Goal: Task Accomplishment & Management: Complete application form

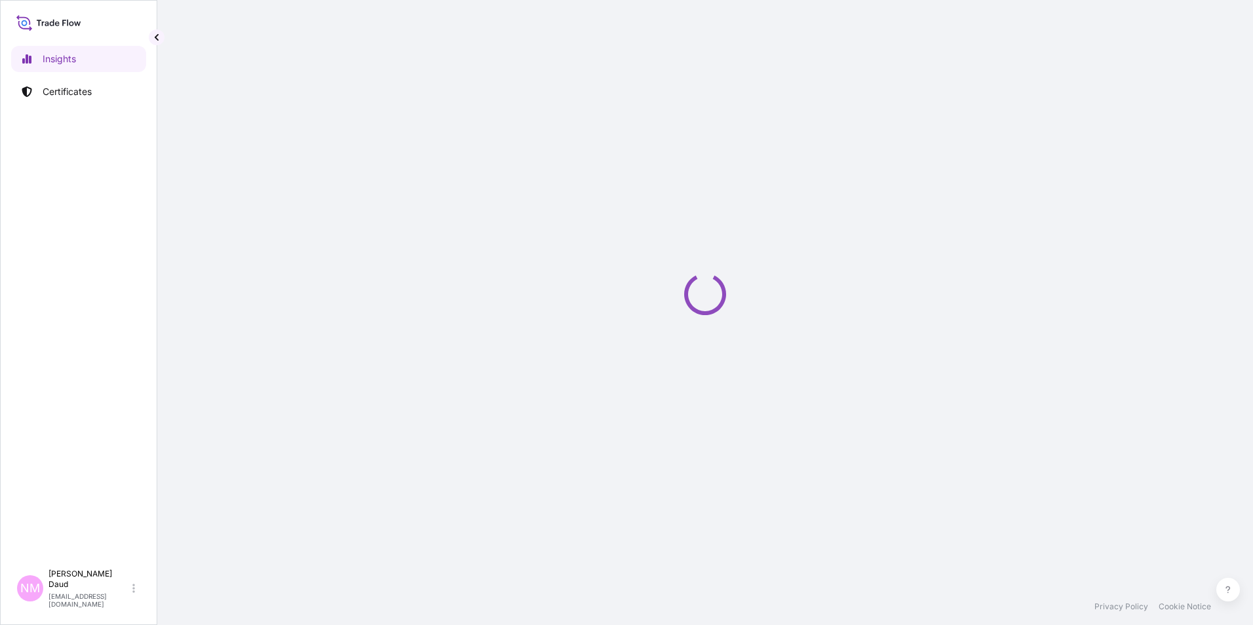
select select "2025"
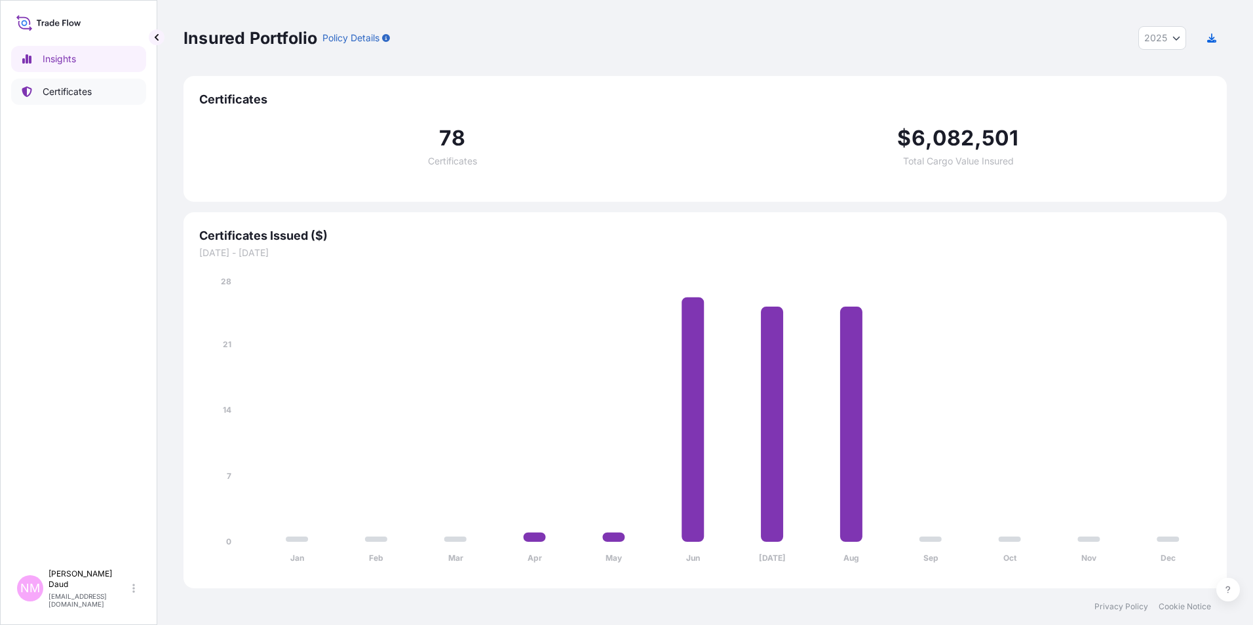
click at [57, 88] on p "Certificates" at bounding box center [67, 91] width 49 height 13
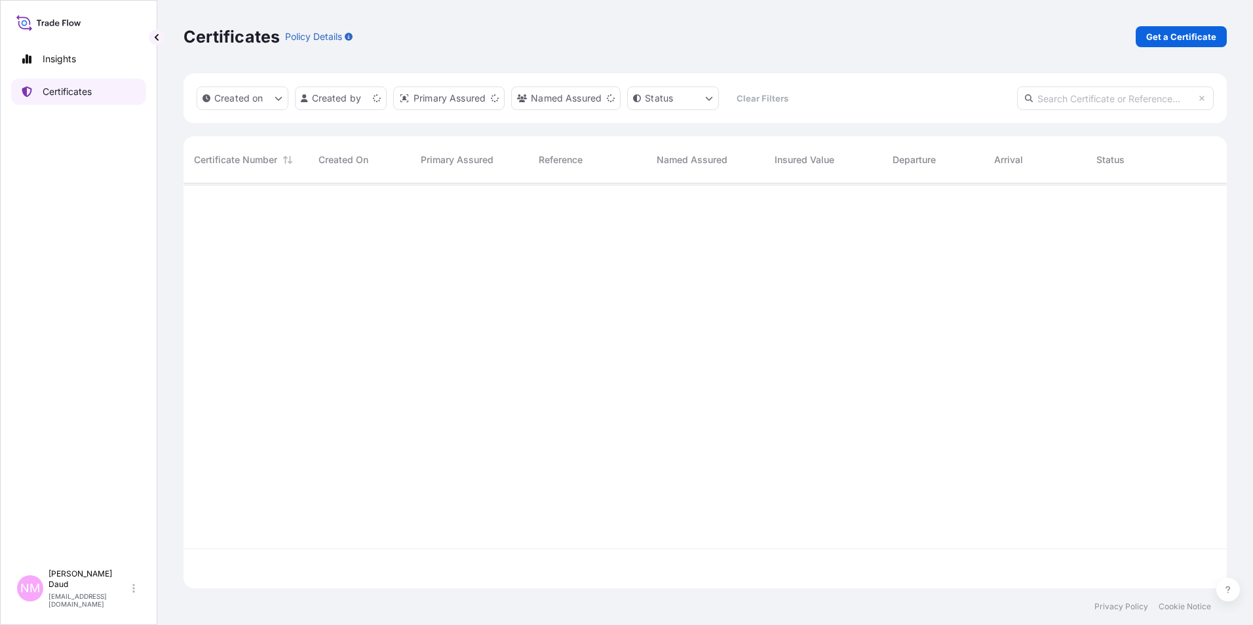
scroll to position [402, 1033]
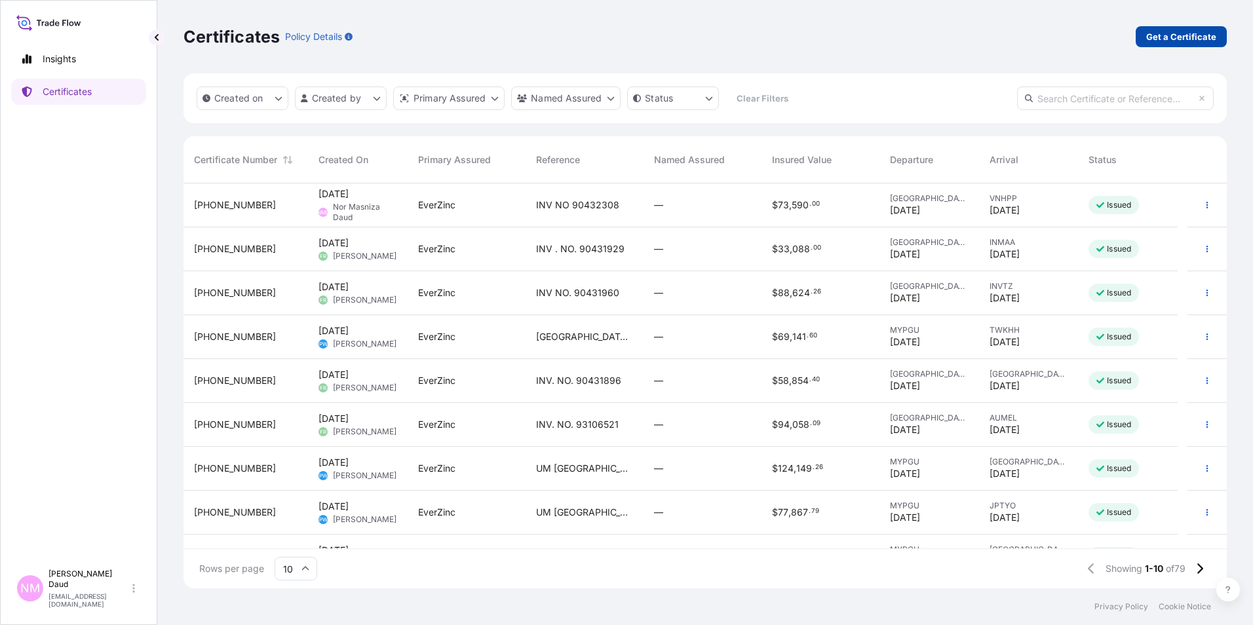
click at [1182, 37] on p "Get a Certificate" at bounding box center [1181, 36] width 70 height 13
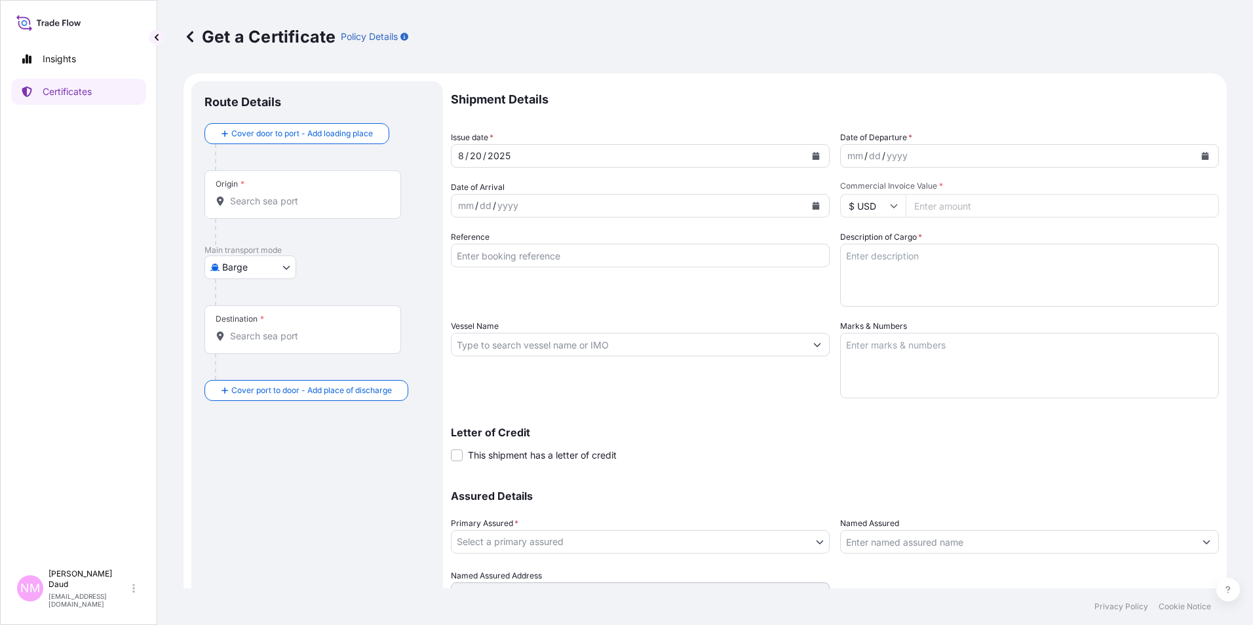
click at [276, 270] on body "Insights Certificates NM Nor Masniza Daud [EMAIL_ADDRESS][DOMAIN_NAME] Get a Ce…" at bounding box center [626, 312] width 1253 height 625
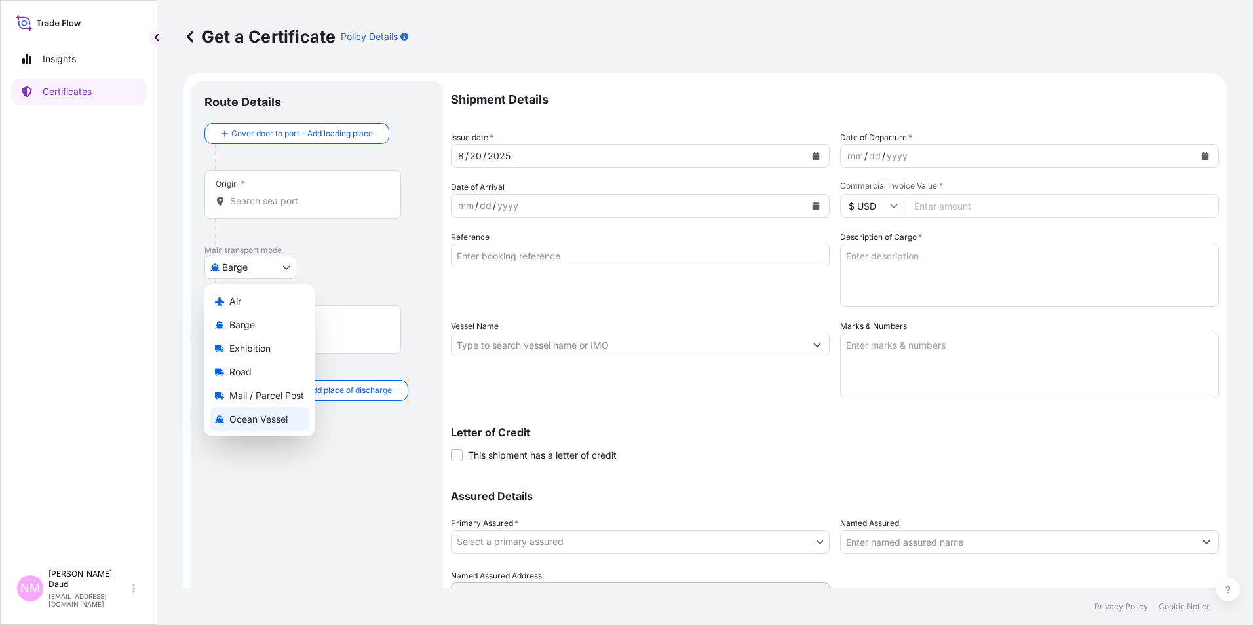
click at [251, 418] on span "Ocean Vessel" at bounding box center [258, 419] width 58 height 13
select select "Ocean Vessel"
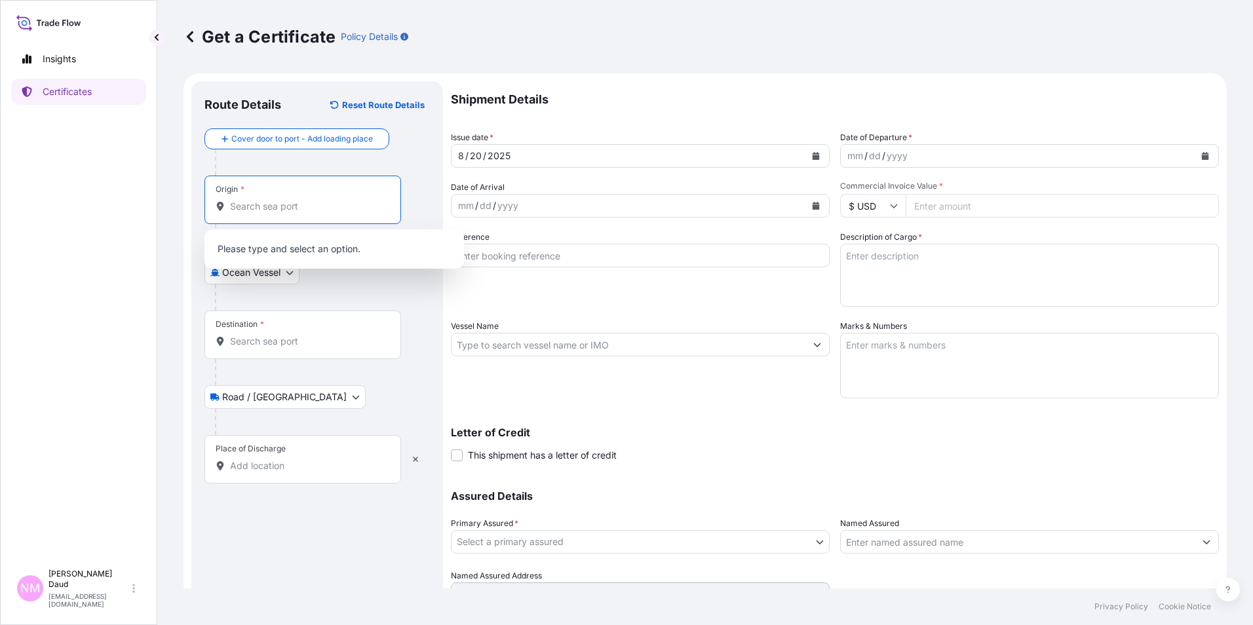
click at [254, 210] on input "Origin *" at bounding box center [307, 206] width 155 height 13
click at [267, 213] on div "Origin *" at bounding box center [302, 200] width 197 height 48
click at [267, 213] on input "Origin *" at bounding box center [307, 206] width 155 height 13
type input "m"
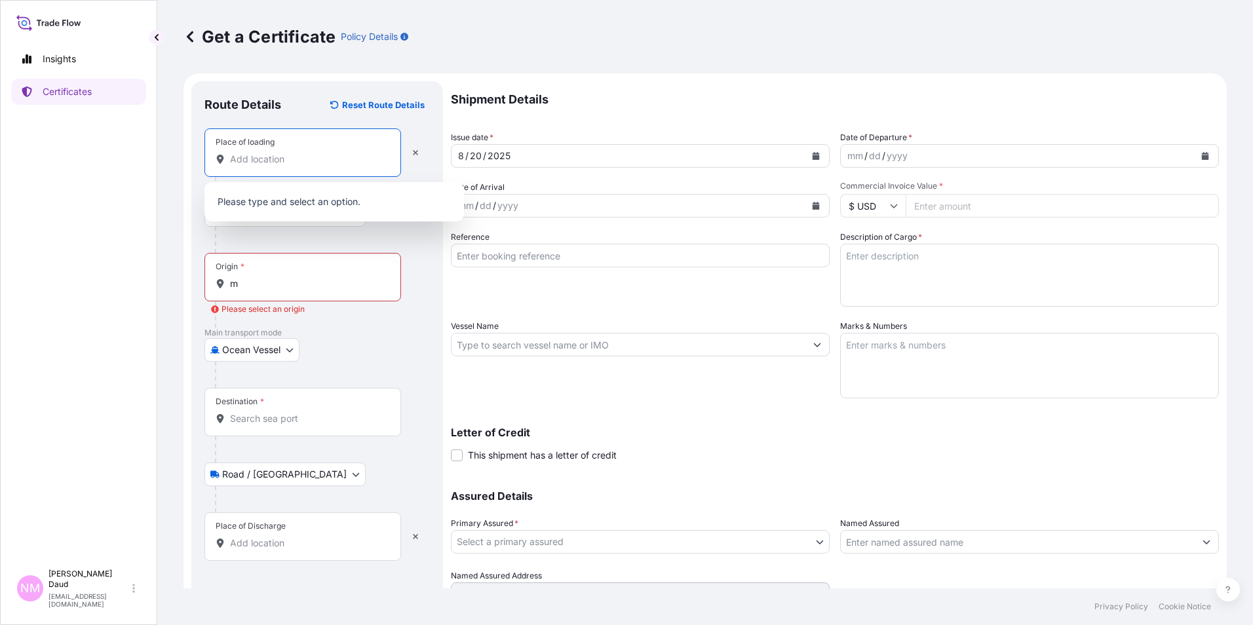
click at [277, 158] on input "Place of loading" at bounding box center [307, 159] width 155 height 13
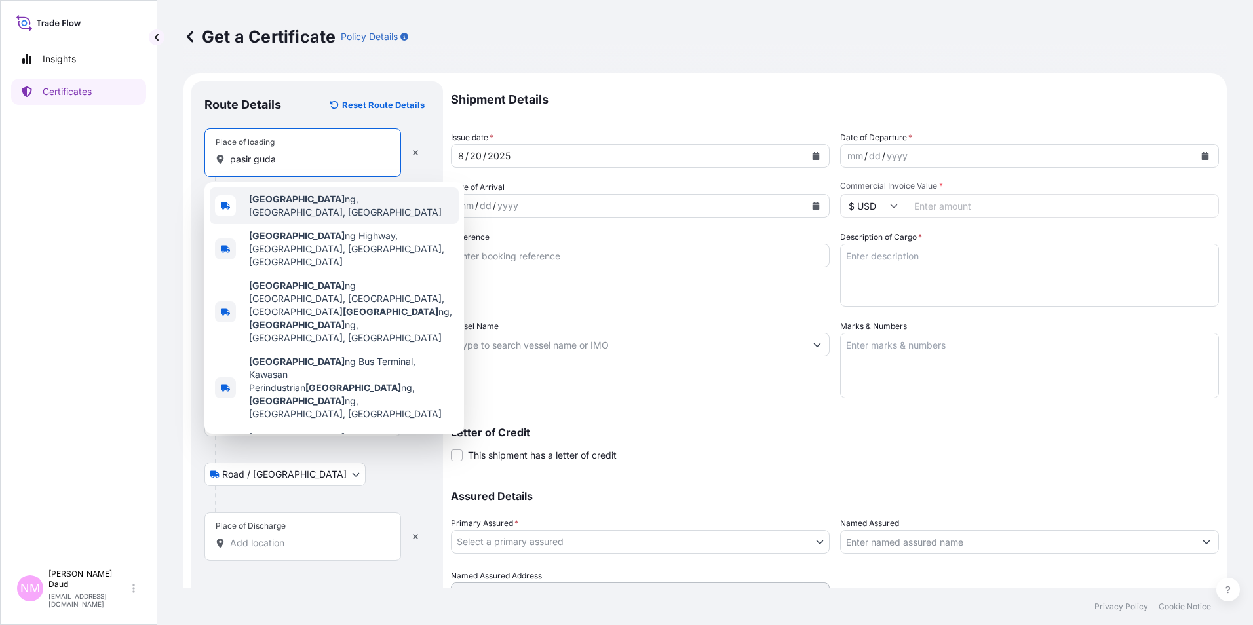
click at [280, 196] on div "[GEOGRAPHIC_DATA], [GEOGRAPHIC_DATA], [GEOGRAPHIC_DATA]" at bounding box center [334, 205] width 249 height 37
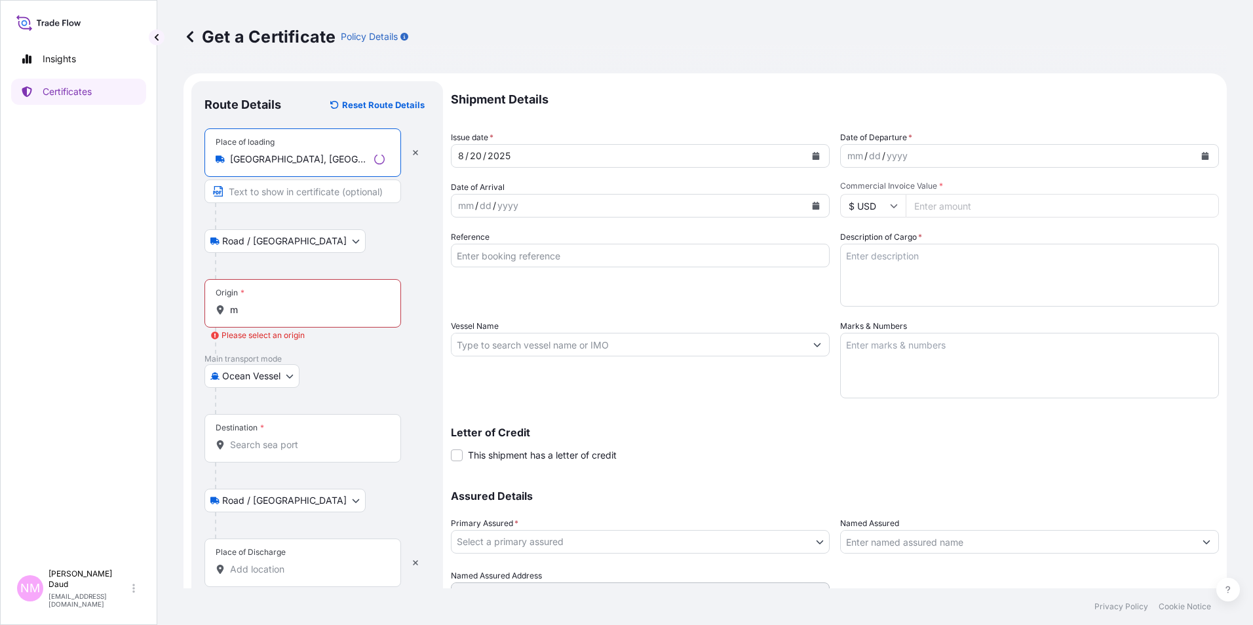
type input "[GEOGRAPHIC_DATA], [GEOGRAPHIC_DATA], [GEOGRAPHIC_DATA]"
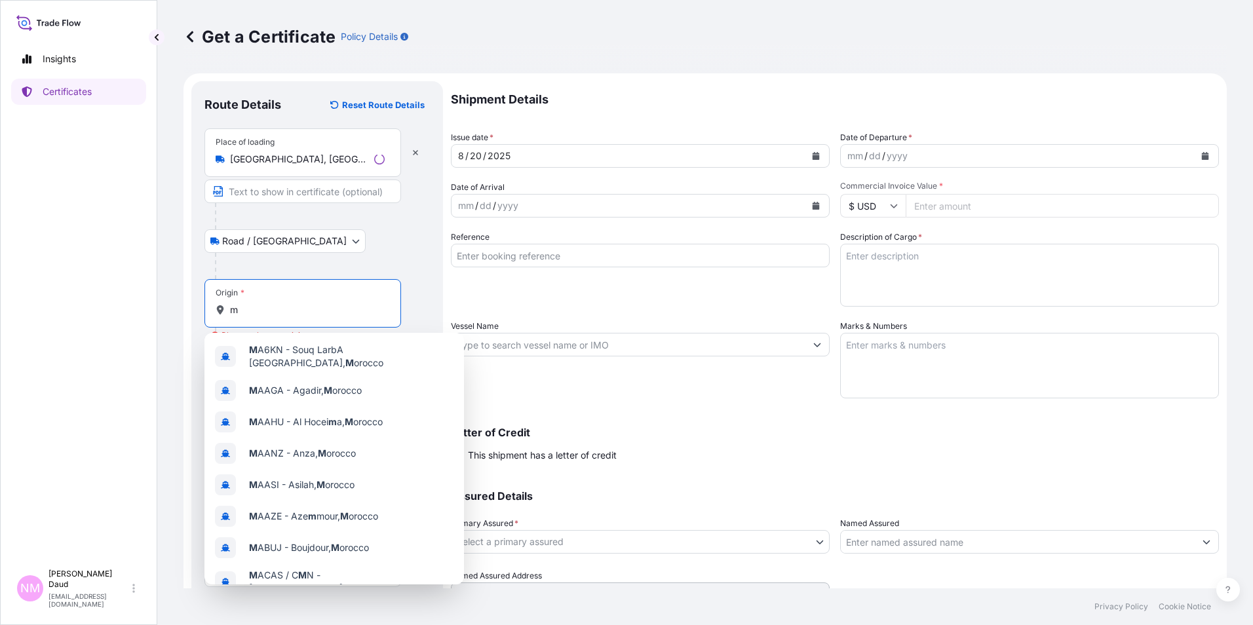
drag, startPoint x: 251, startPoint y: 309, endPoint x: 256, endPoint y: 320, distance: 12.3
click at [254, 311] on input "m" at bounding box center [307, 309] width 155 height 13
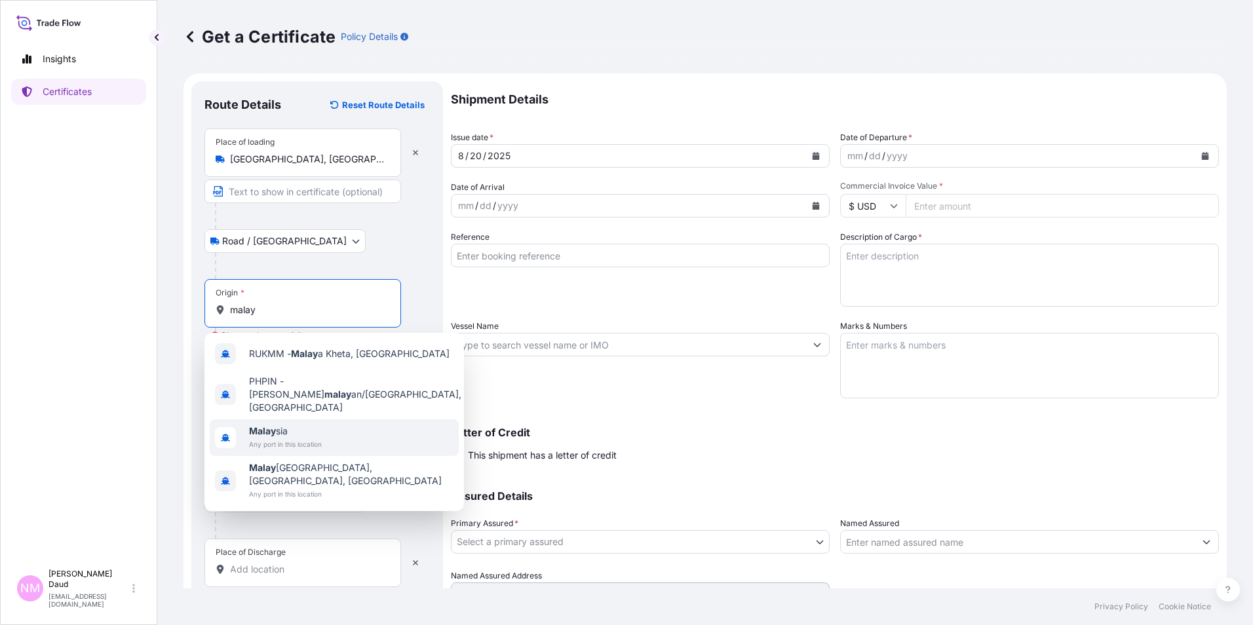
click at [312, 425] on span "Malay sia" at bounding box center [285, 431] width 73 height 13
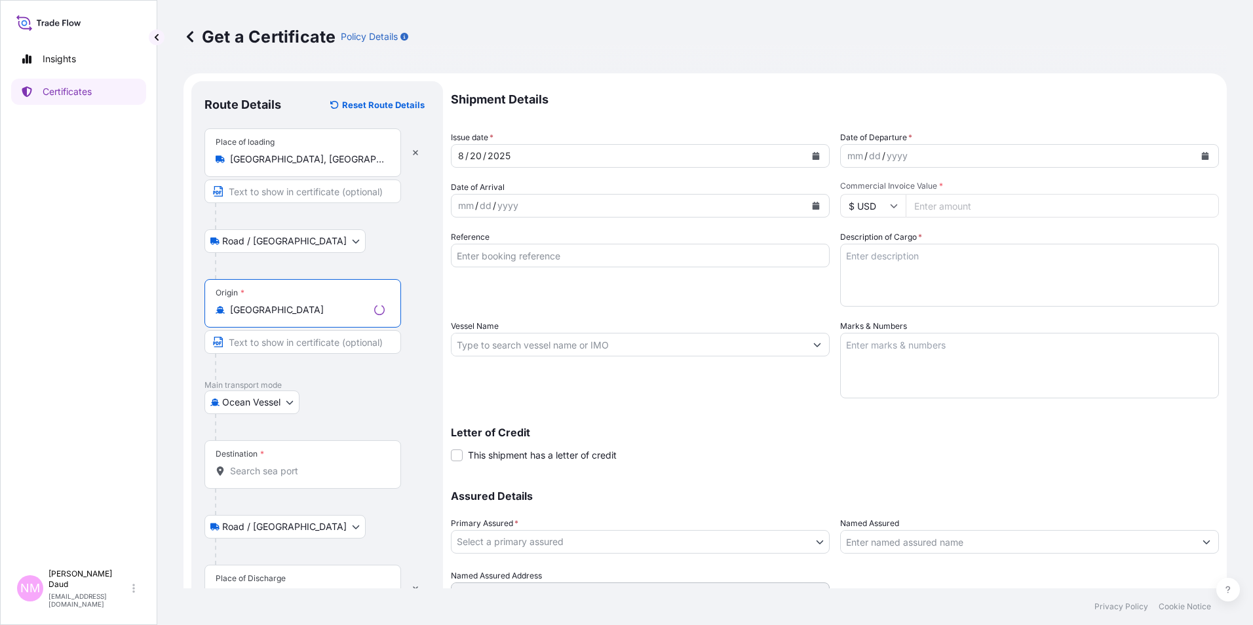
scroll to position [62, 0]
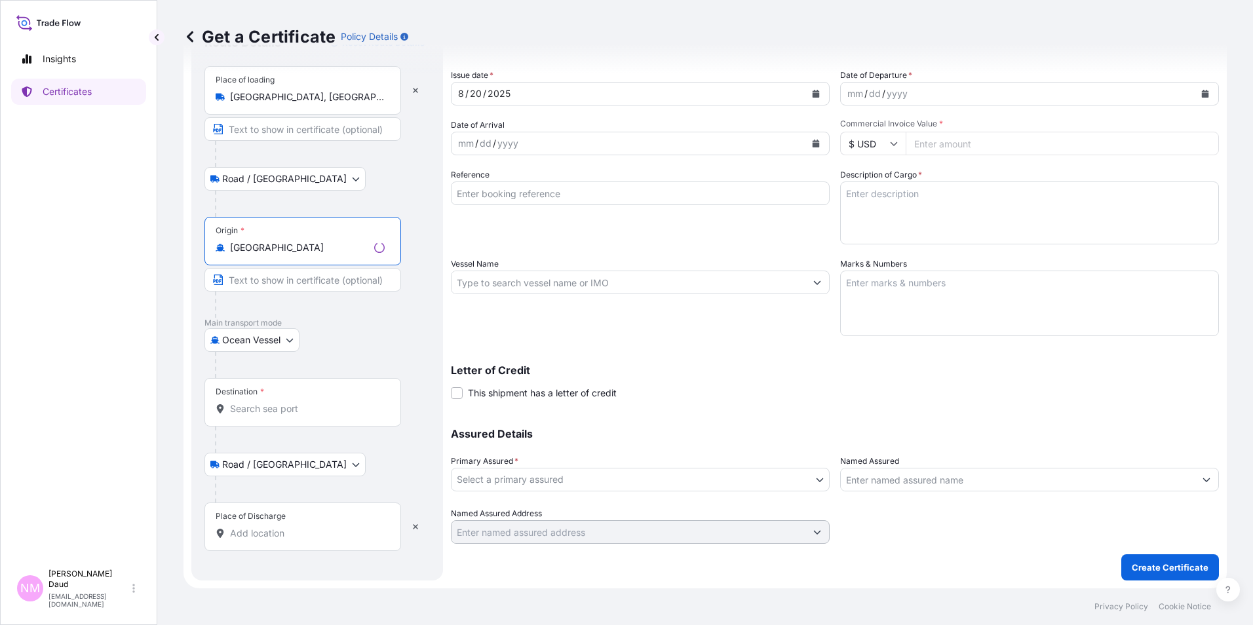
type input "[GEOGRAPHIC_DATA]"
click at [268, 420] on div "Destination *" at bounding box center [302, 402] width 197 height 48
click at [268, 415] on input "Destination *" at bounding box center [307, 408] width 155 height 13
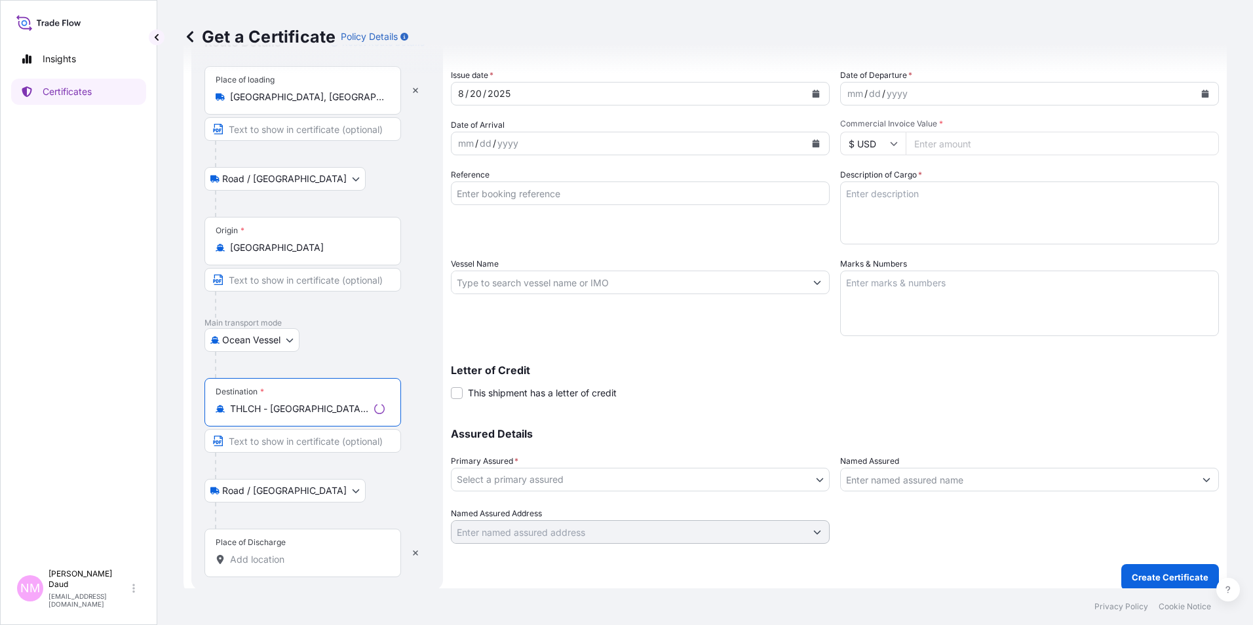
scroll to position [72, 0]
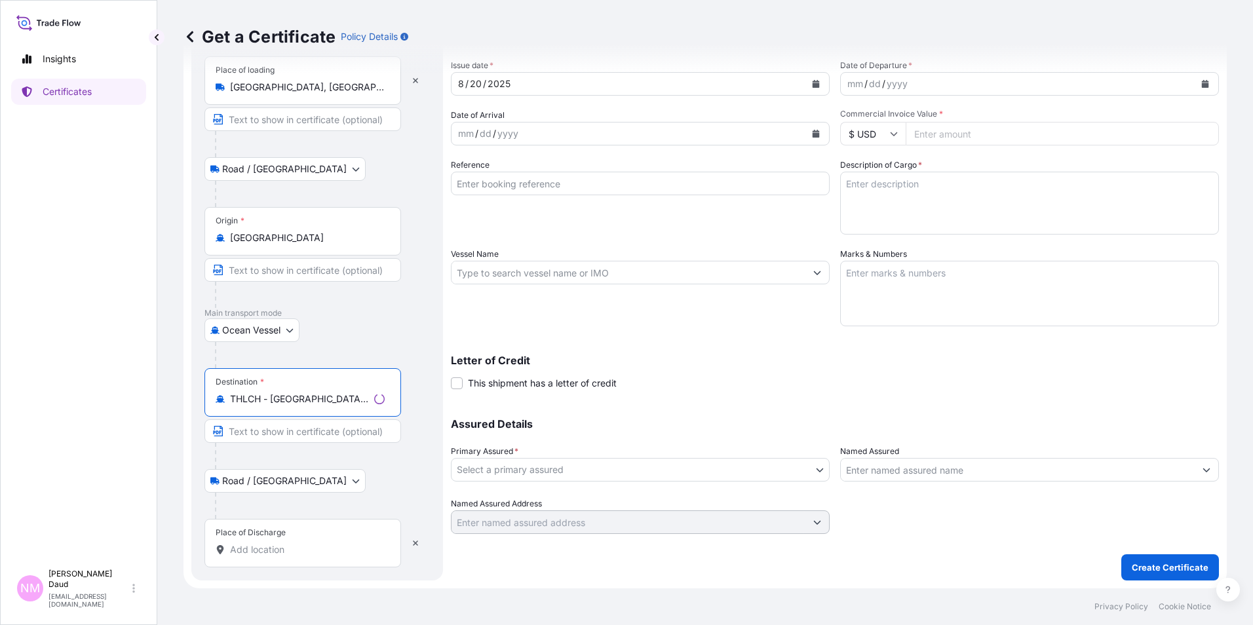
type input "THLCH - [GEOGRAPHIC_DATA], [GEOGRAPHIC_DATA]"
click at [318, 550] on input "Place of Discharge" at bounding box center [307, 549] width 155 height 13
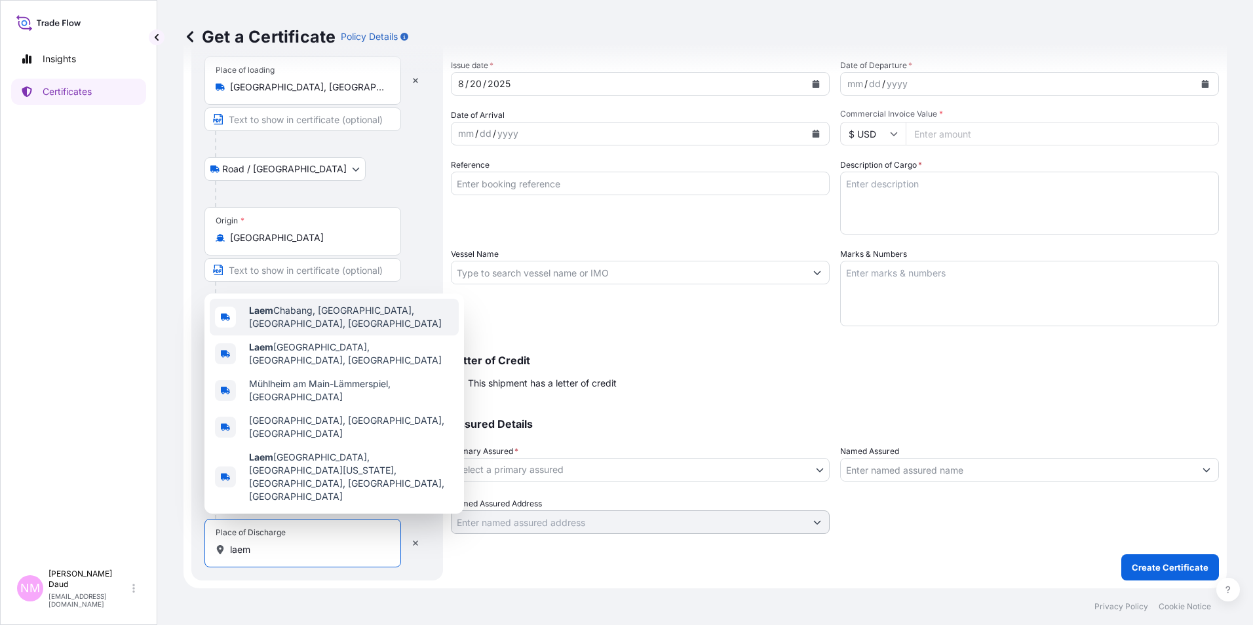
click at [364, 330] on span "Laem Chabang, [GEOGRAPHIC_DATA], [GEOGRAPHIC_DATA], [GEOGRAPHIC_DATA]" at bounding box center [351, 317] width 204 height 26
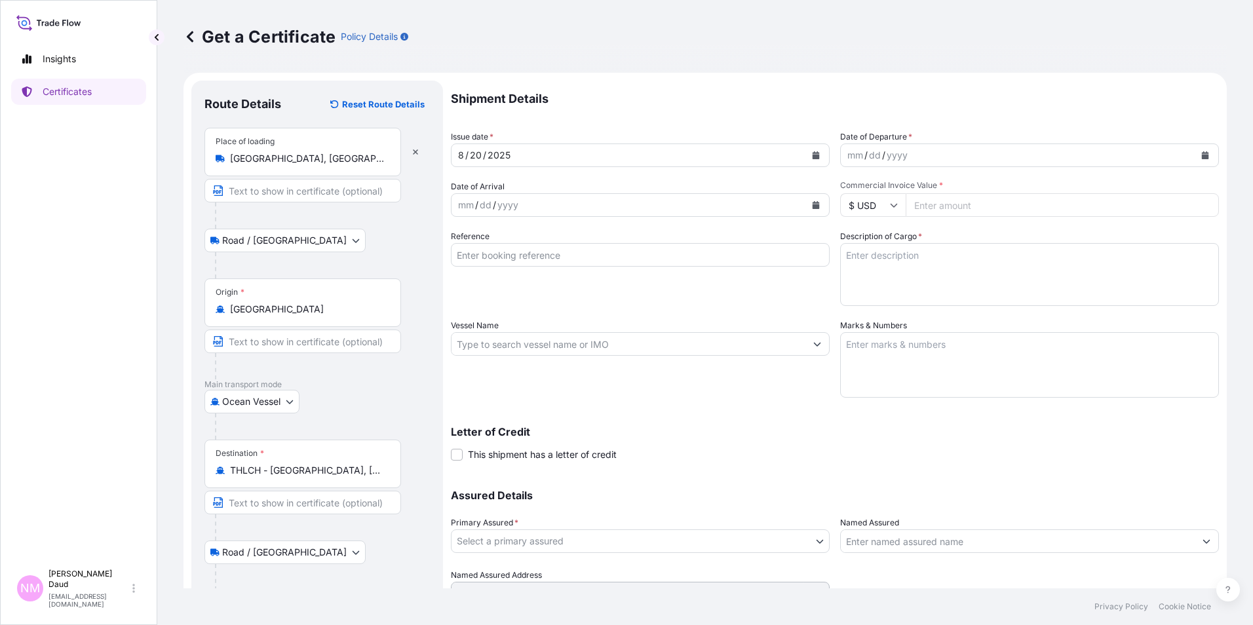
scroll to position [0, 0]
type input "Laem Chabang, [GEOGRAPHIC_DATA], [GEOGRAPHIC_DATA], [GEOGRAPHIC_DATA]"
click at [1202, 155] on icon "Calendar" at bounding box center [1205, 156] width 7 height 8
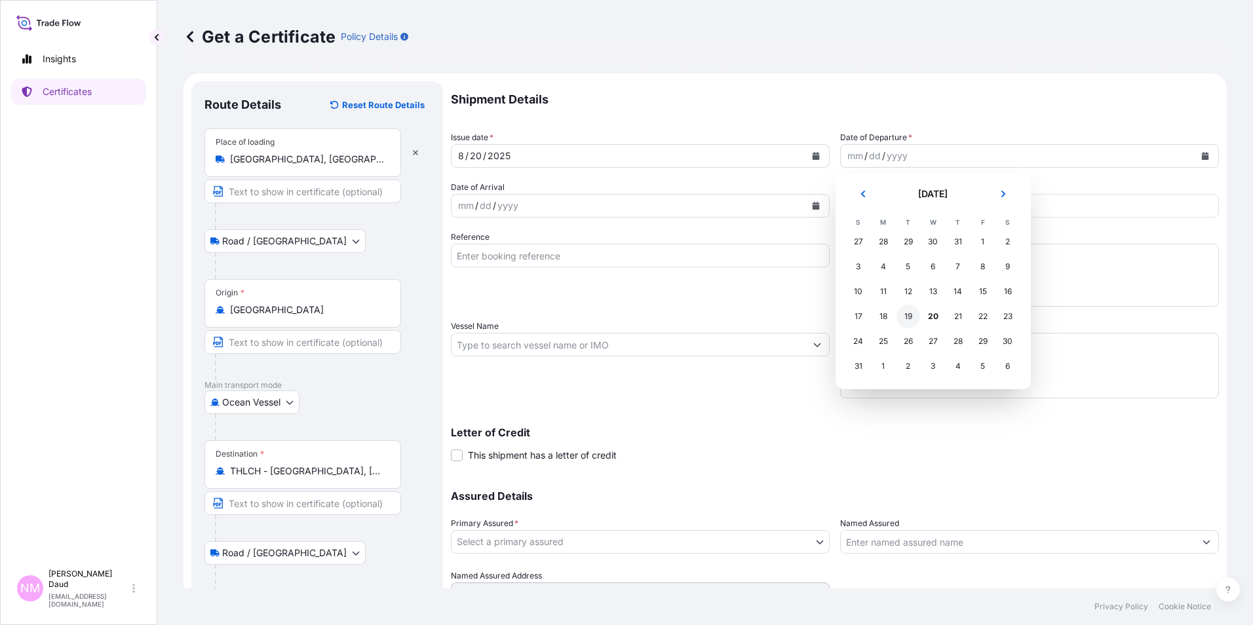
click at [905, 314] on div "19" at bounding box center [908, 317] width 24 height 24
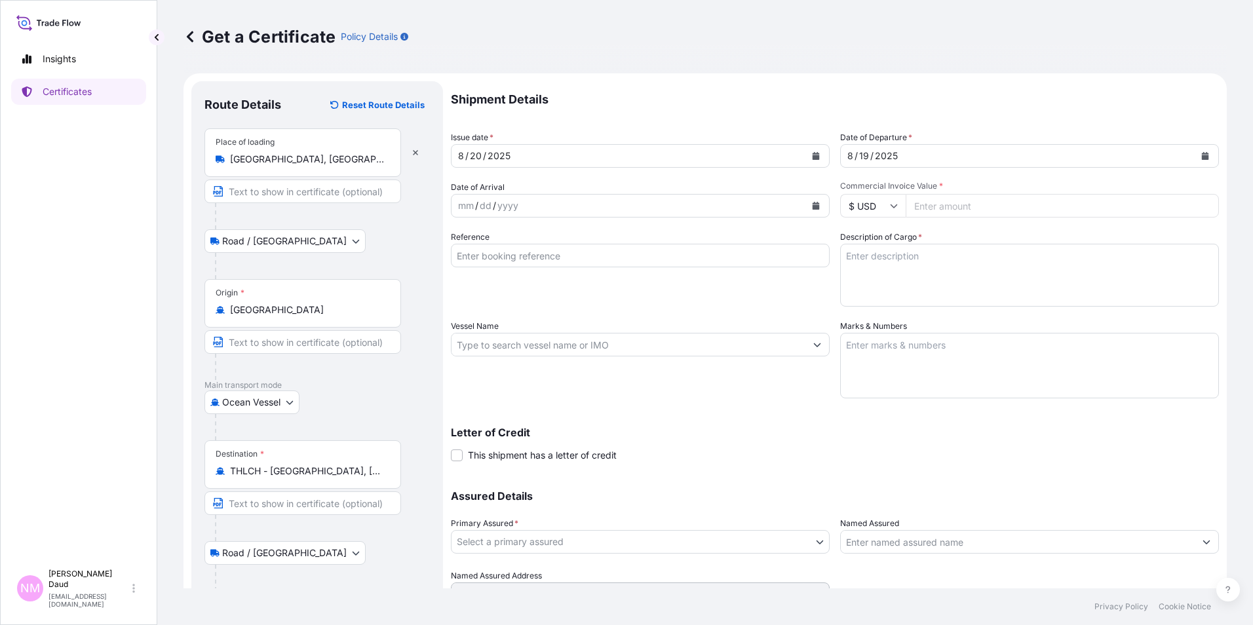
click at [941, 204] on input "Commercial Invoice Value *" at bounding box center [1062, 206] width 313 height 24
type input "37070"
click at [813, 205] on icon "Calendar" at bounding box center [816, 206] width 7 height 8
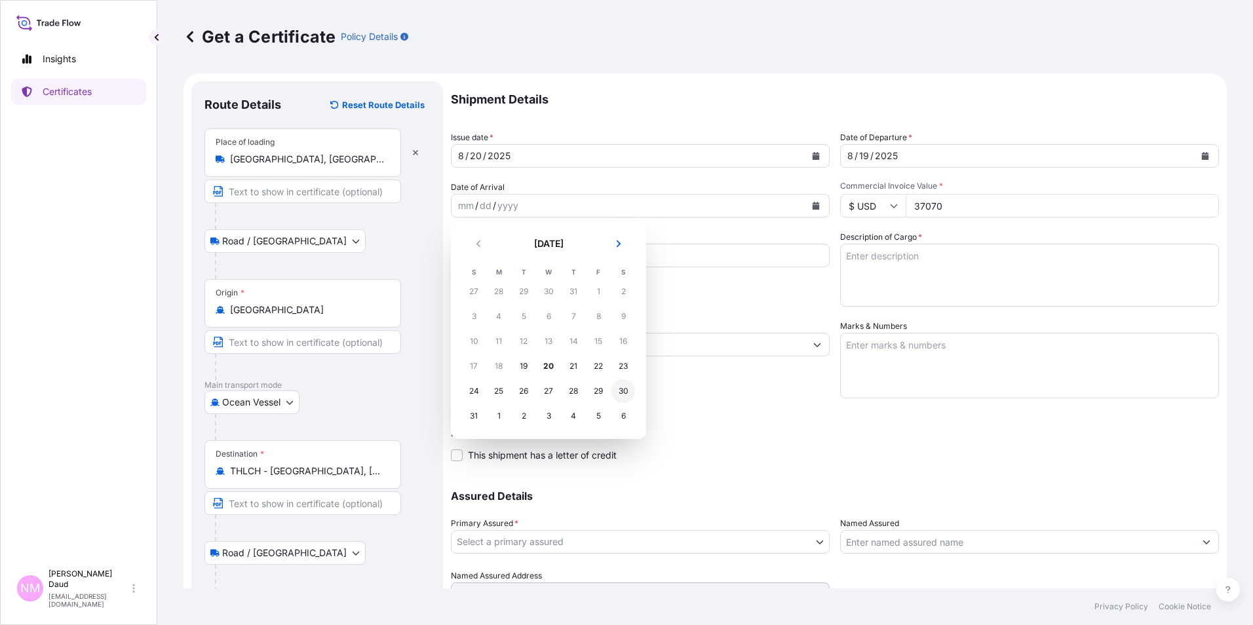
click at [619, 392] on div "30" at bounding box center [623, 391] width 24 height 24
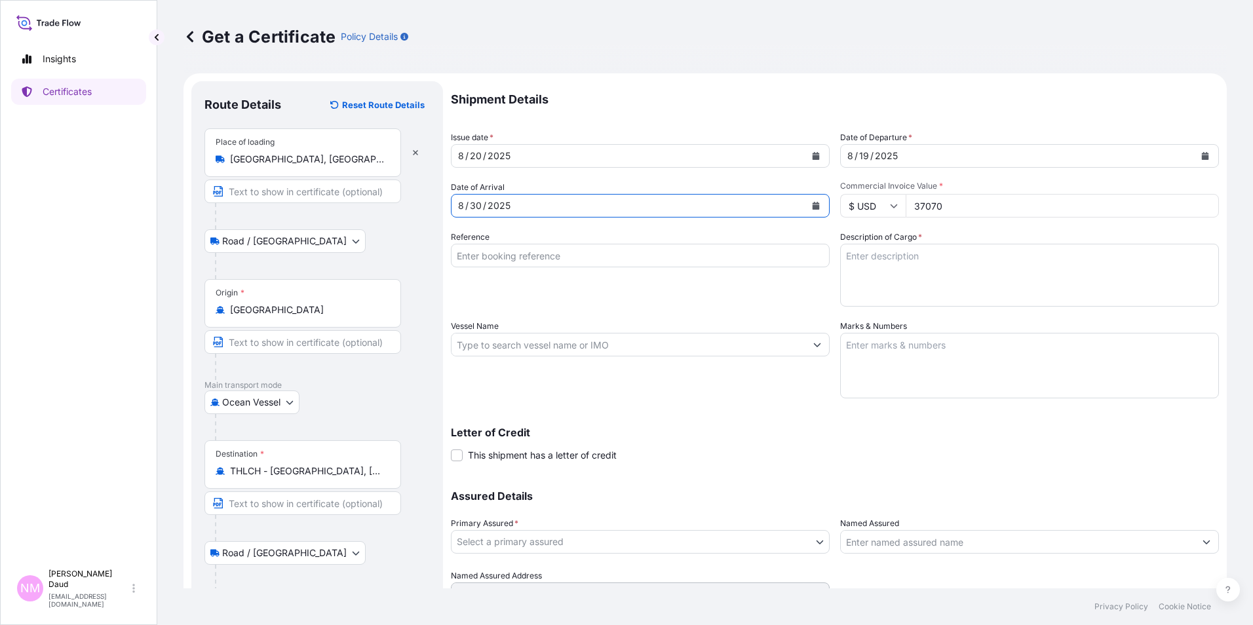
click at [583, 250] on input "Reference" at bounding box center [640, 256] width 379 height 24
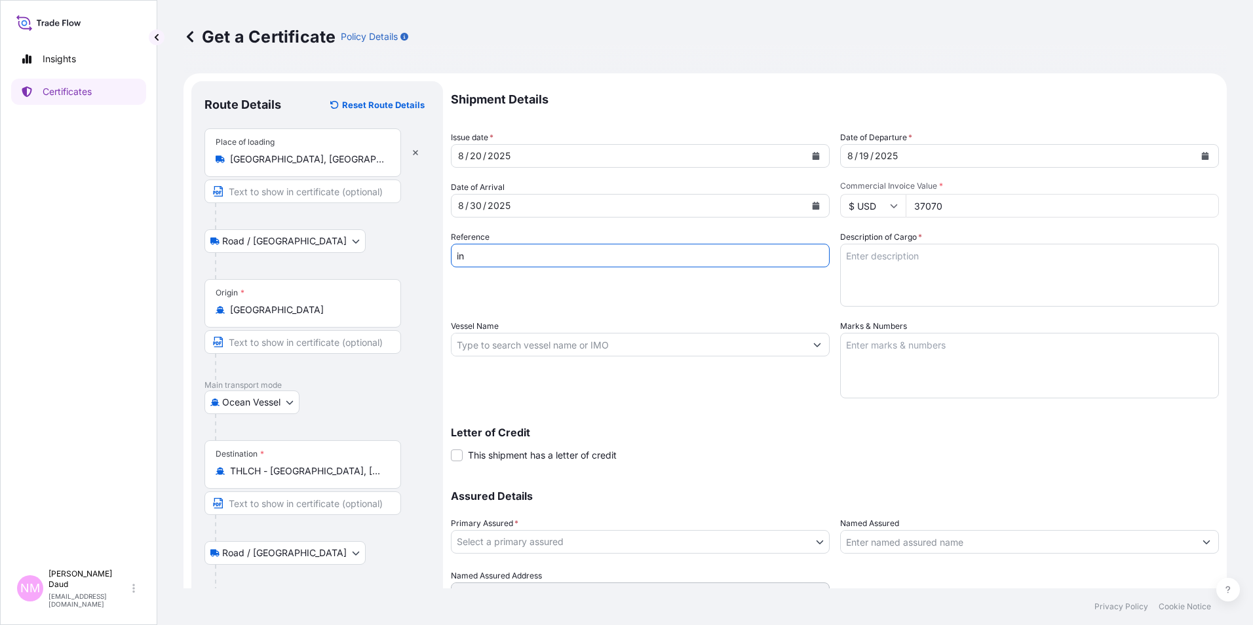
type input "i"
type input "INV NO 90432306"
click at [757, 341] on input "Vessel Name" at bounding box center [629, 345] width 354 height 24
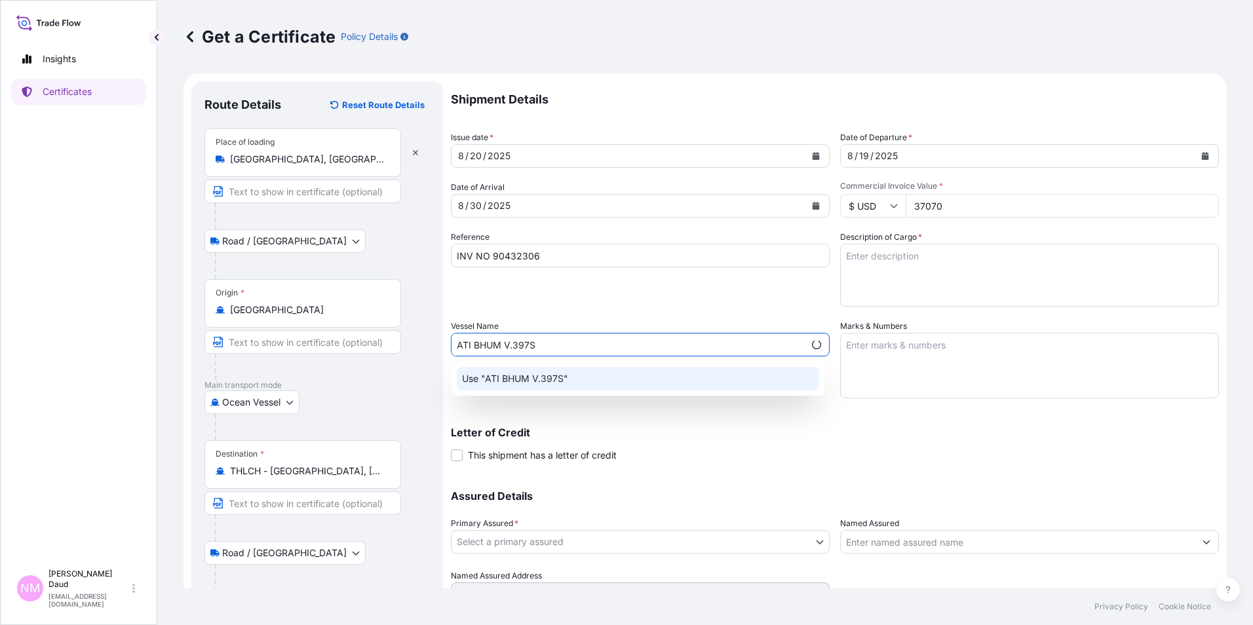
click at [697, 381] on div "Use "ATI BHUM V.397S"" at bounding box center [638, 379] width 362 height 24
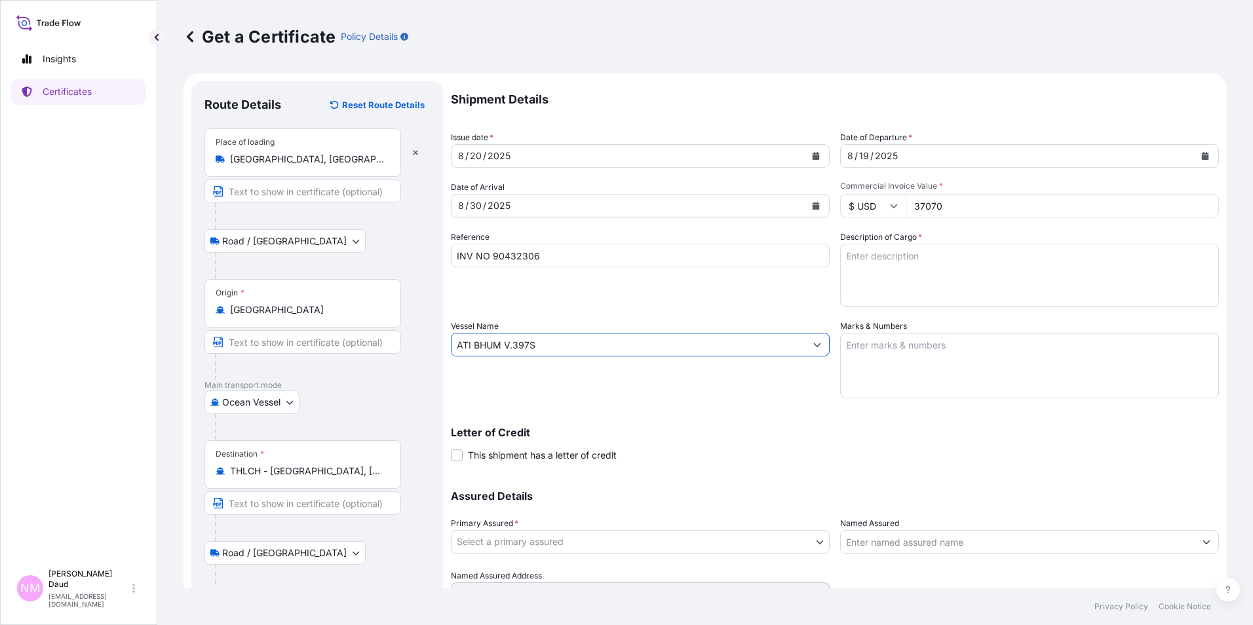
type input "ATI BHUM V.397S"
click at [876, 348] on textarea "Marks & Numbers" at bounding box center [1029, 366] width 379 height 66
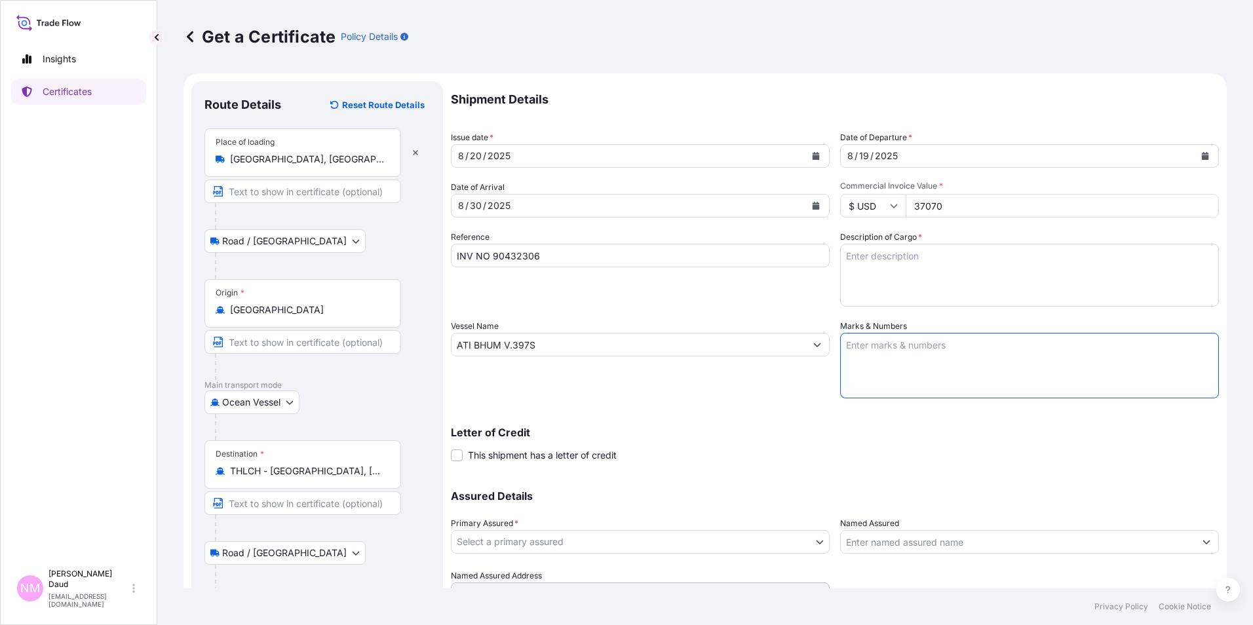
click at [879, 254] on textarea "Description of Cargo *" at bounding box center [1029, 275] width 379 height 63
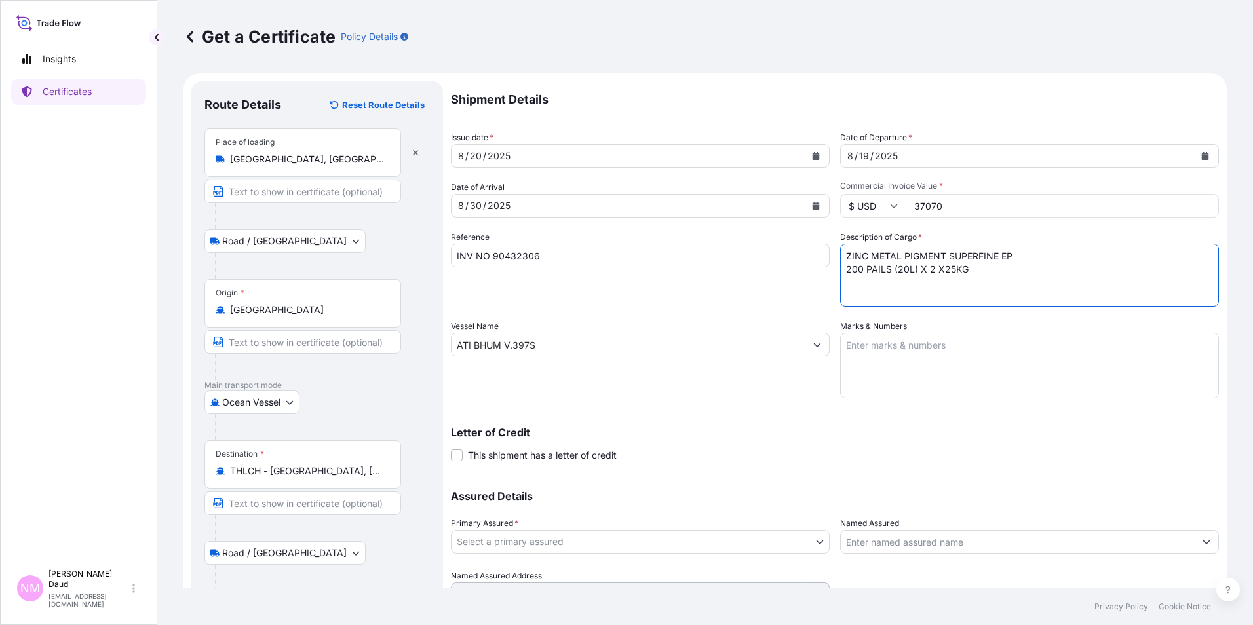
click at [937, 271] on textarea "ZINC METAL PIGMENT SUPERFINE EP 200 PAILS (20L) X 2 X25KG" at bounding box center [1029, 275] width 379 height 63
click at [906, 282] on textarea "ZINC METAL PIGMENT SUPERFINE EP 200 PAILS (20L) X 2 X 25KG" at bounding box center [1029, 275] width 379 height 63
type textarea "ZINC METAL PIGMENT SUPERFINE EP 200 PAILS (20L) X 2 X 25KG 8 PALLETS GROSS WEIG…"
click at [883, 343] on textarea "Marks & Numbers" at bounding box center [1029, 366] width 379 height 66
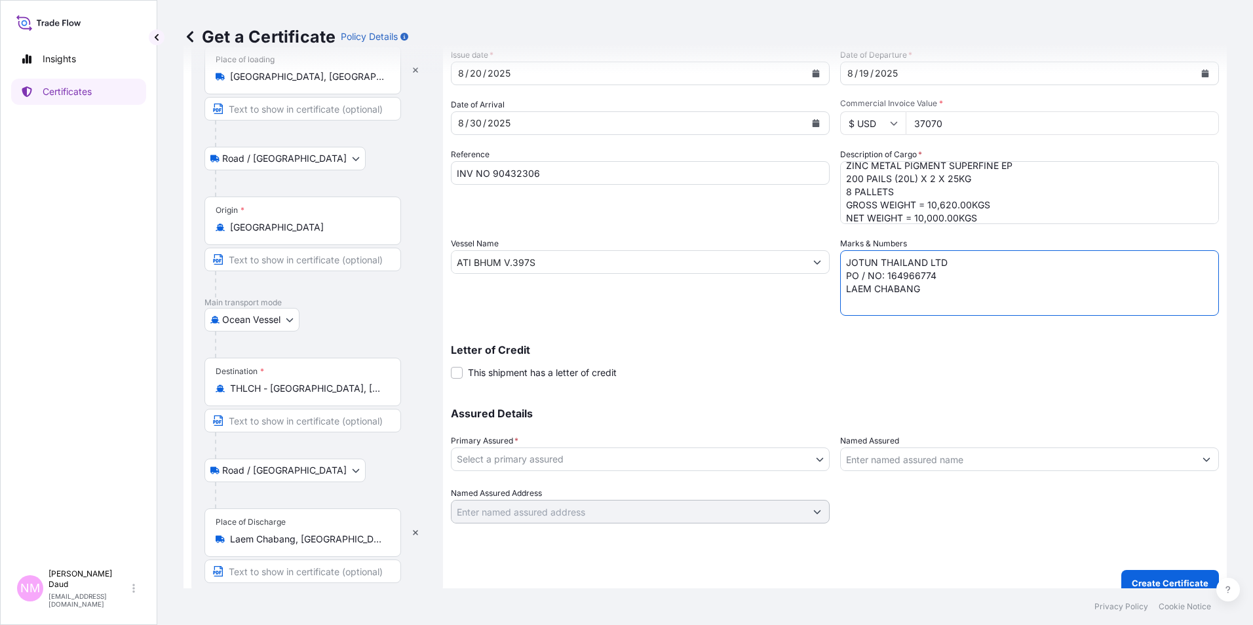
scroll to position [98, 0]
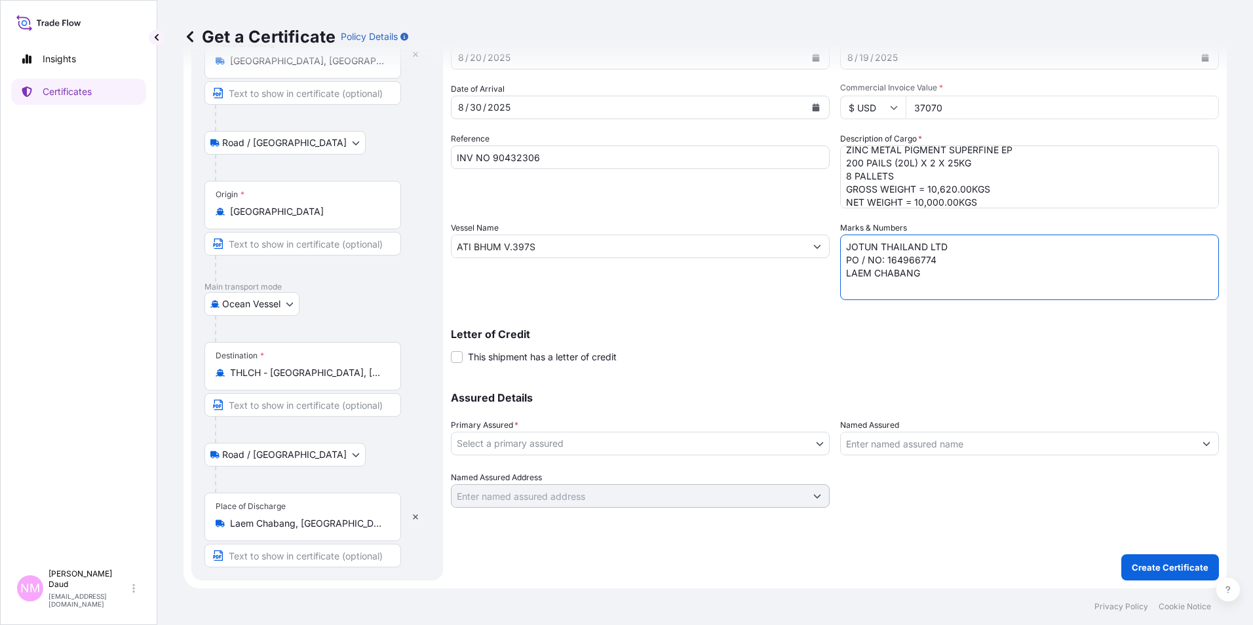
type textarea "JOTUN THAILAND LTD PO / NO: 164966774 LAEM CHABANG"
click at [795, 448] on body "Insights Certificates NM Nor Masniza Daud [EMAIL_ADDRESS][DOMAIN_NAME] Get a Ce…" at bounding box center [626, 312] width 1253 height 625
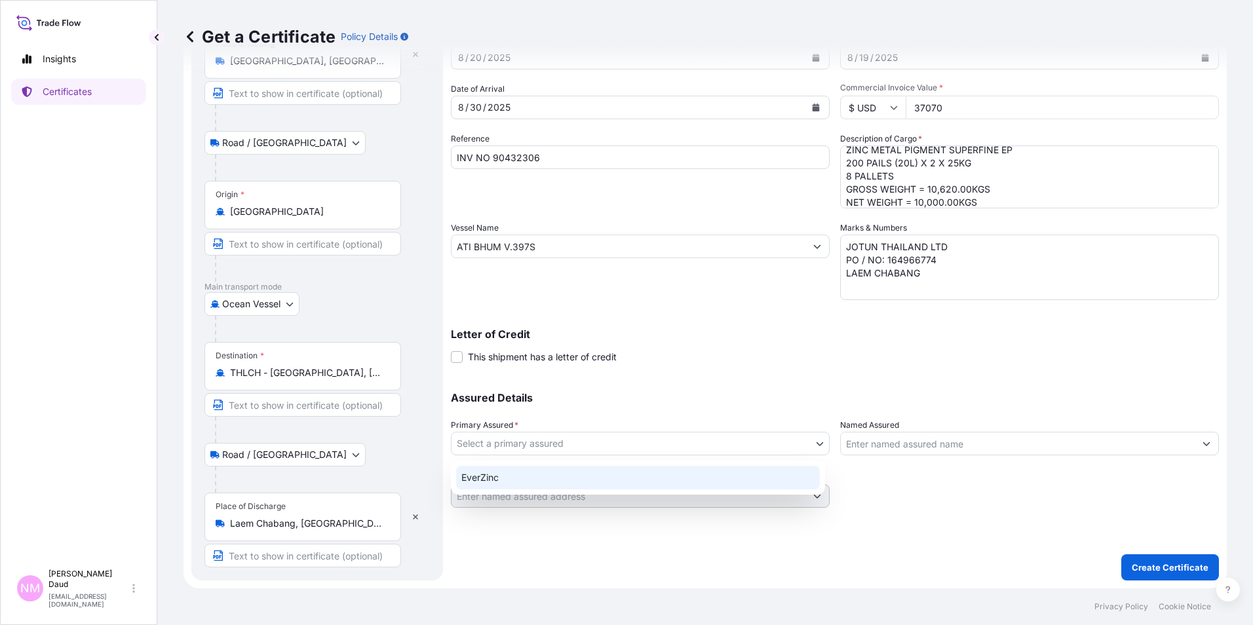
click at [701, 476] on div "EverZinc" at bounding box center [638, 478] width 364 height 24
select select "31493"
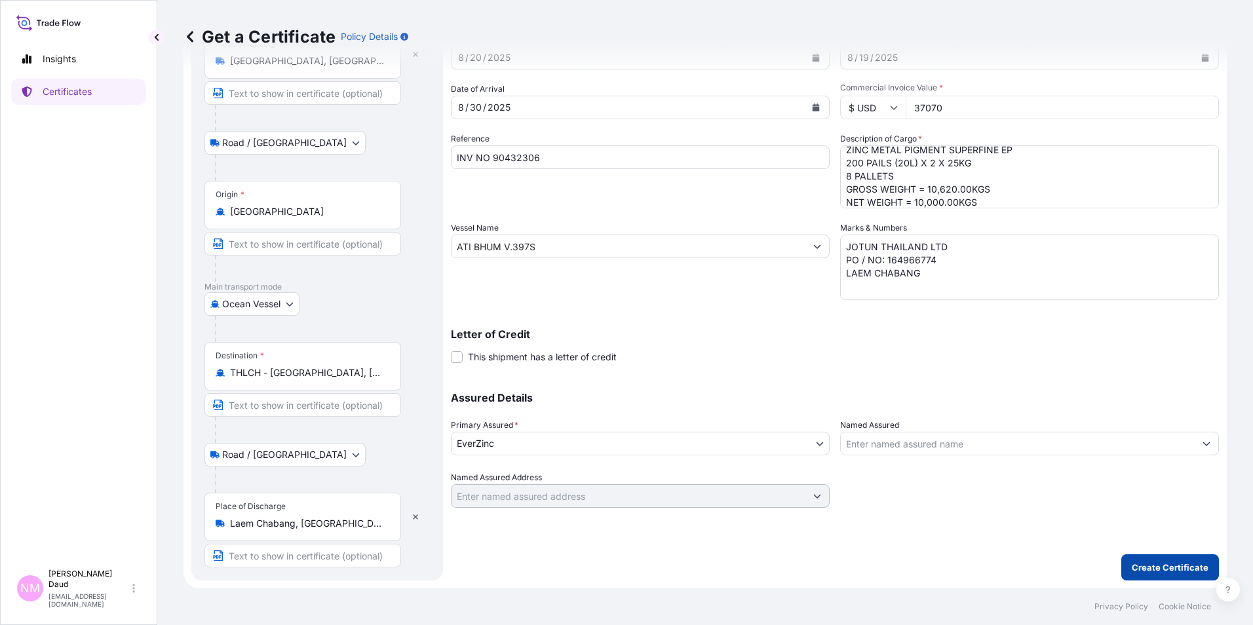
click at [1136, 567] on p "Create Certificate" at bounding box center [1170, 567] width 77 height 13
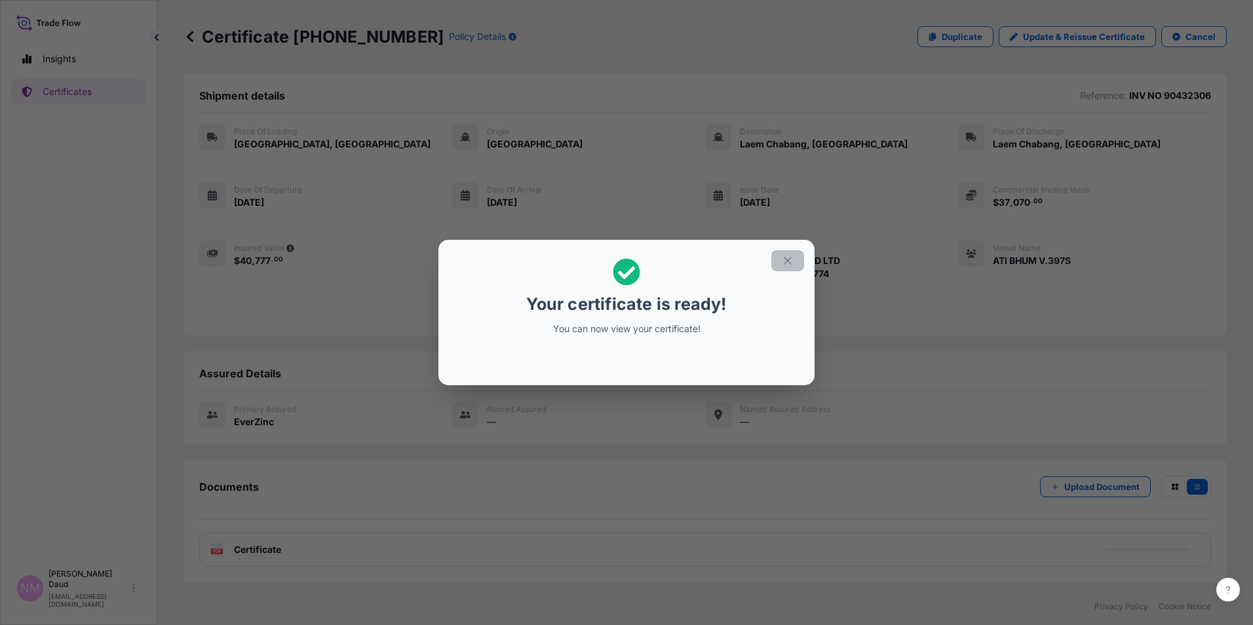
click at [782, 268] on button "button" at bounding box center [787, 260] width 33 height 21
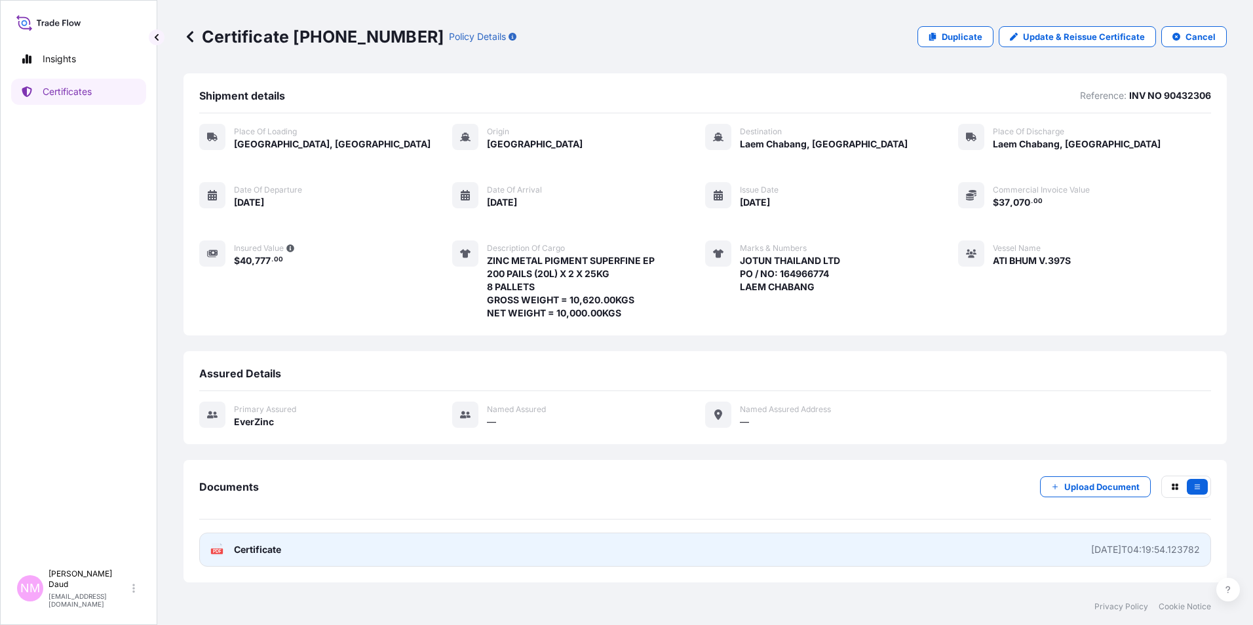
click at [891, 556] on link "PDF Certificate [DATE]T04:19:54.123782" at bounding box center [705, 550] width 1012 height 34
